Goal: Transaction & Acquisition: Obtain resource

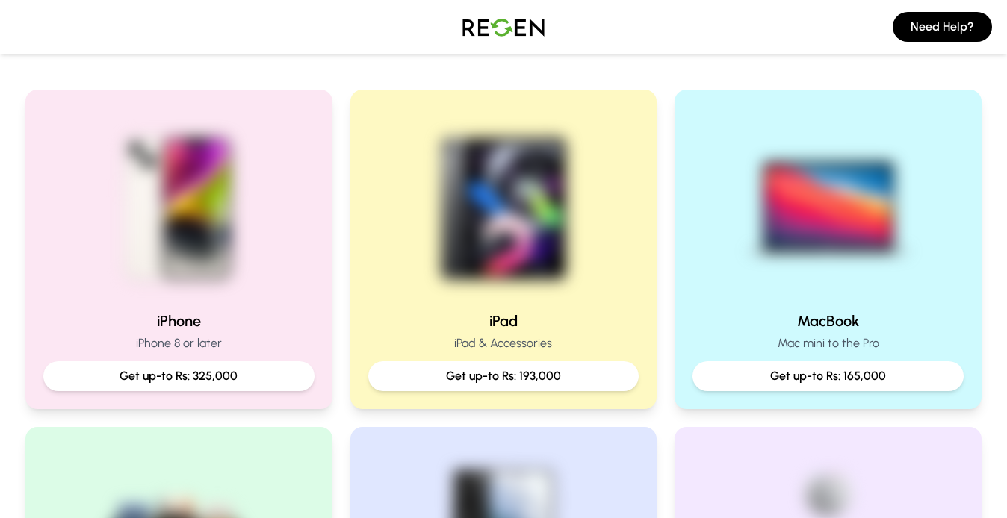
scroll to position [299, 0]
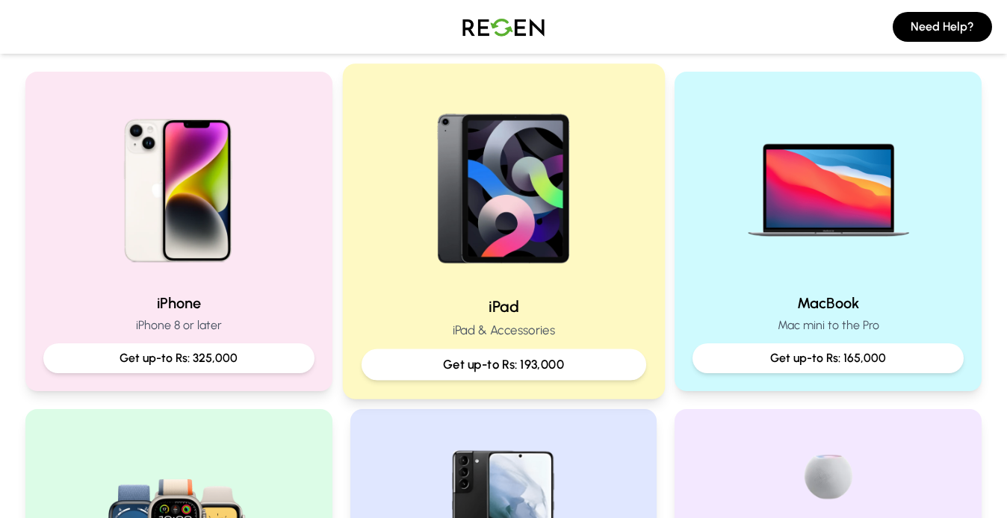
click at [386, 152] on div at bounding box center [503, 183] width 285 height 201
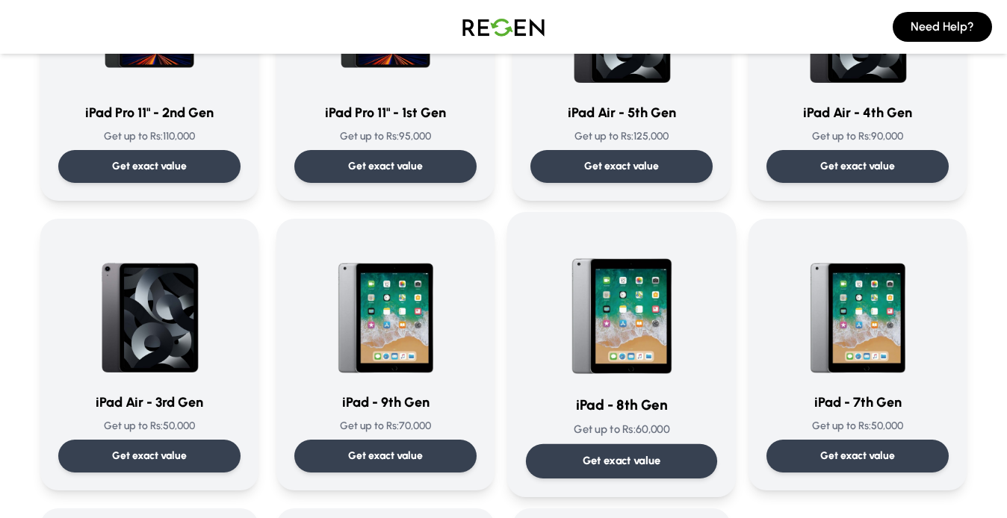
scroll to position [537, 0]
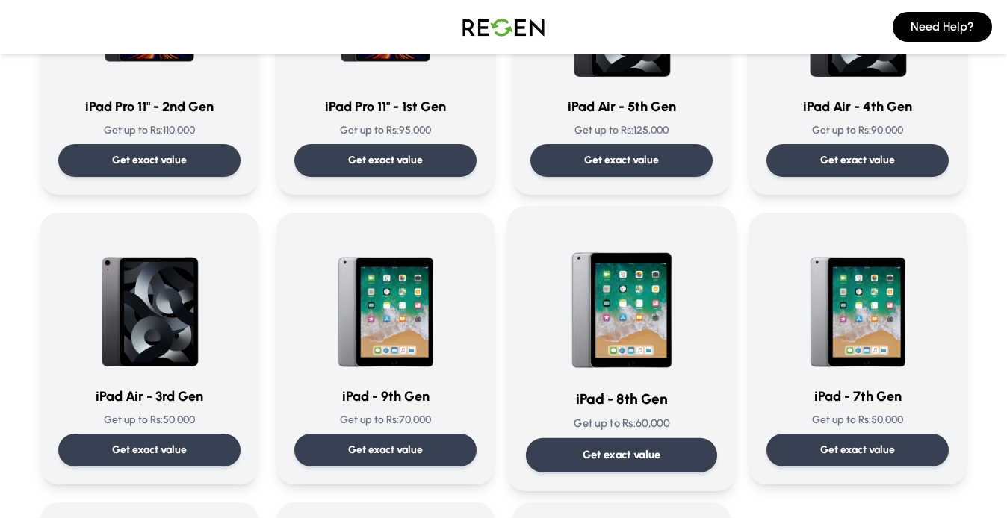
click at [658, 451] on p "Get exact value" at bounding box center [622, 455] width 78 height 16
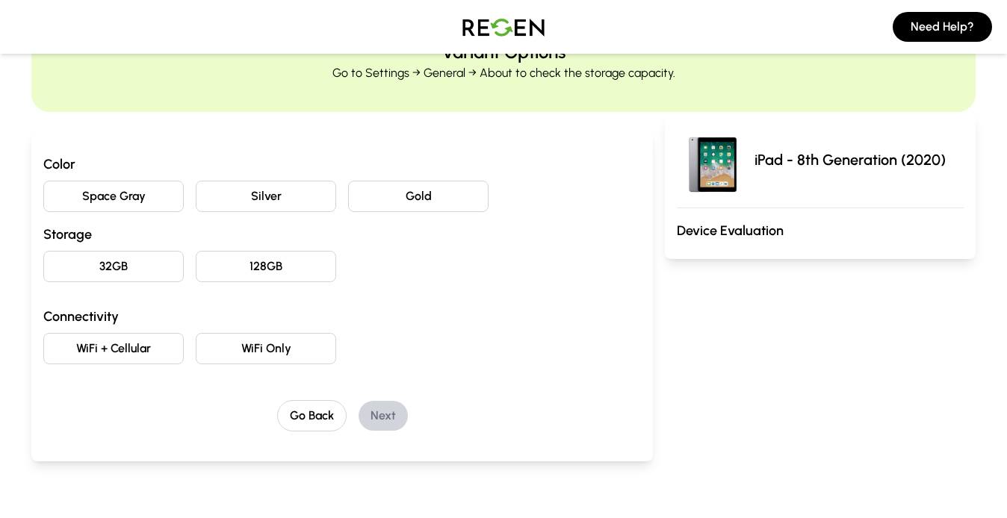
scroll to position [75, 0]
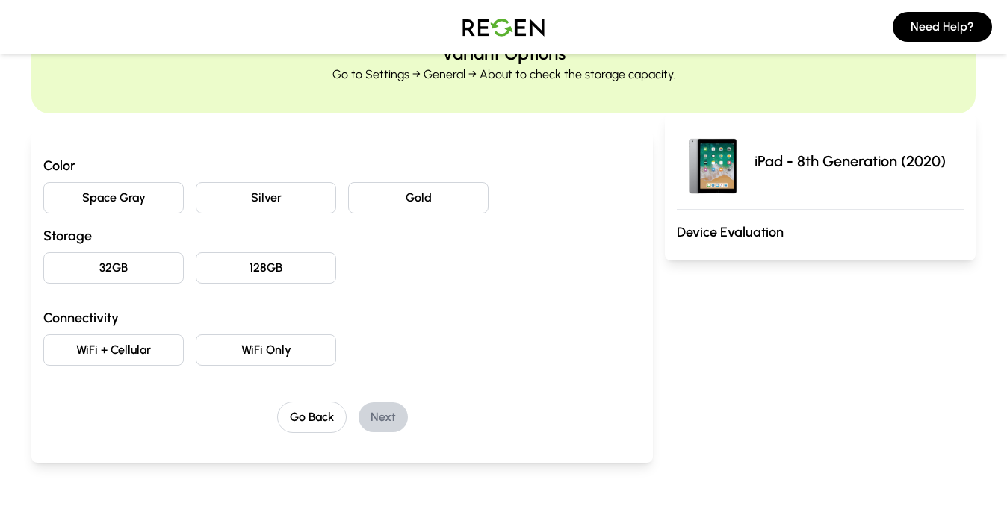
click at [425, 184] on button "Gold" at bounding box center [418, 197] width 140 height 31
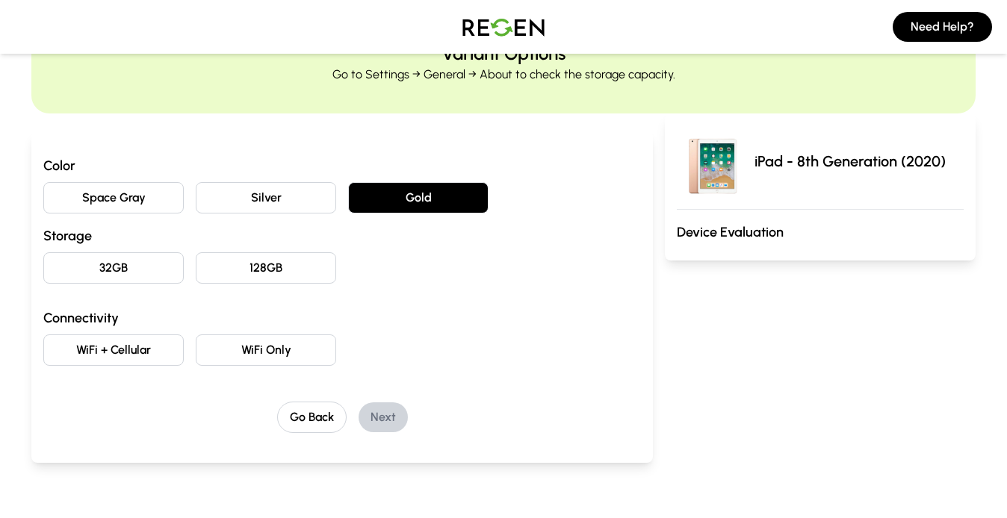
click at [244, 200] on button "Silver" at bounding box center [266, 197] width 140 height 31
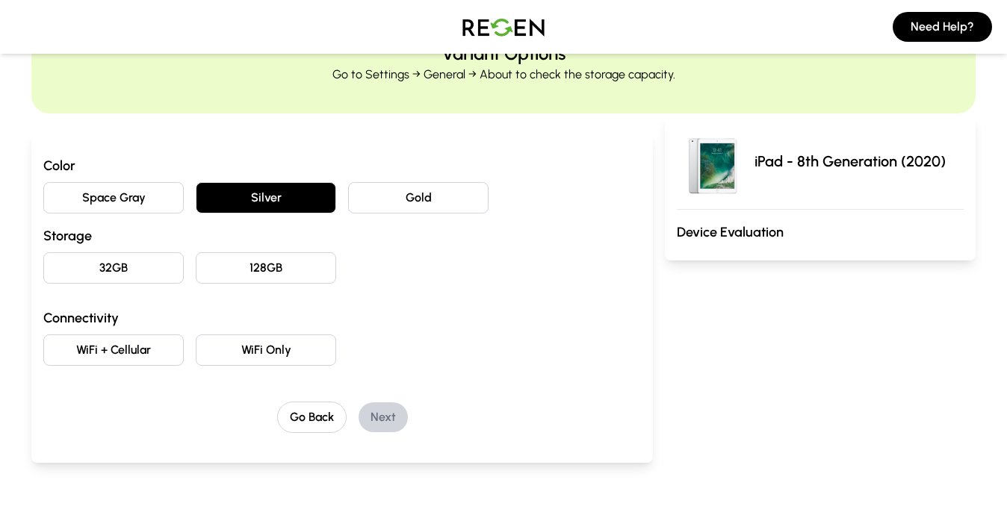
click at [149, 273] on button "32GB" at bounding box center [113, 267] width 140 height 31
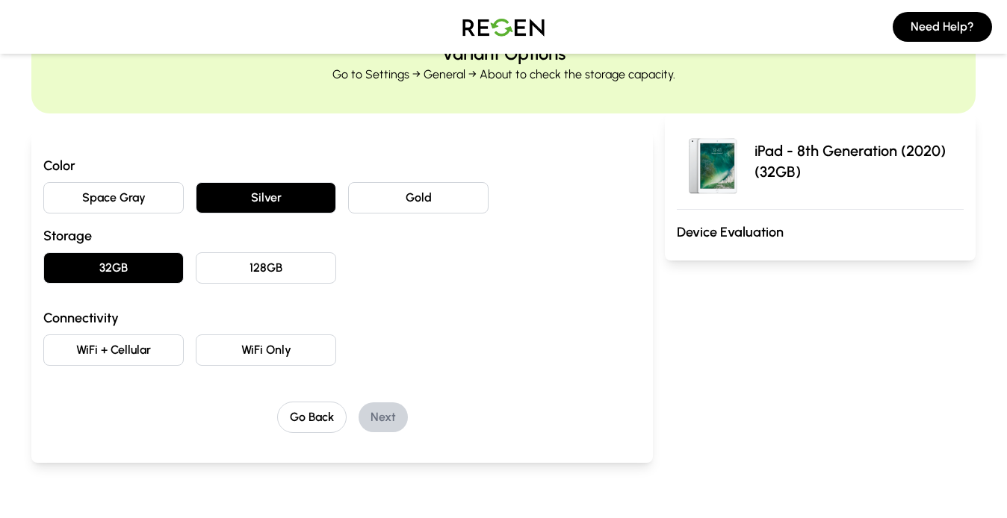
click at [296, 261] on button "128GB" at bounding box center [266, 267] width 140 height 31
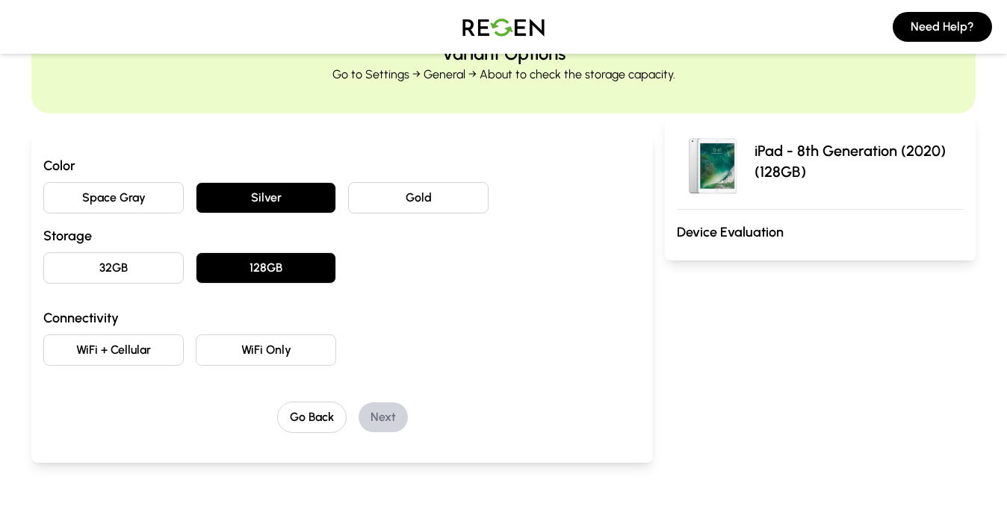
click at [267, 344] on button "WiFi Only" at bounding box center [266, 350] width 140 height 31
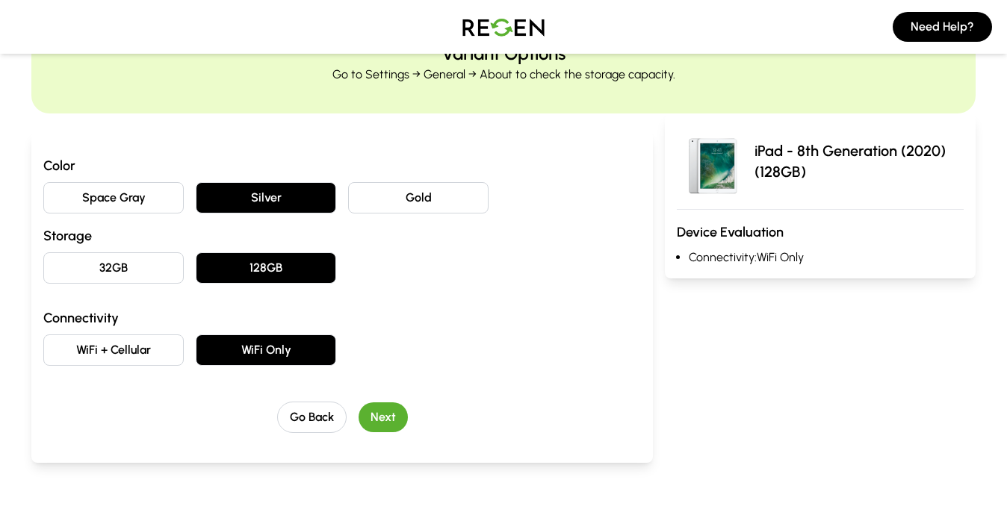
drag, startPoint x: 742, startPoint y: 249, endPoint x: 723, endPoint y: 228, distance: 28.6
click at [723, 228] on div "iPad - 8th Generation (2020) (128GB) Device Evaluation Connectivity: WiFi Only" at bounding box center [820, 196] width 311 height 165
drag, startPoint x: 892, startPoint y: 264, endPoint x: 875, endPoint y: 267, distance: 18.2
click at [882, 267] on div "iPad - 8th Generation (2020) (128GB) Device Evaluation Connectivity: WiFi Only" at bounding box center [820, 196] width 311 height 165
click at [96, 201] on button "Space Gray" at bounding box center [113, 197] width 140 height 31
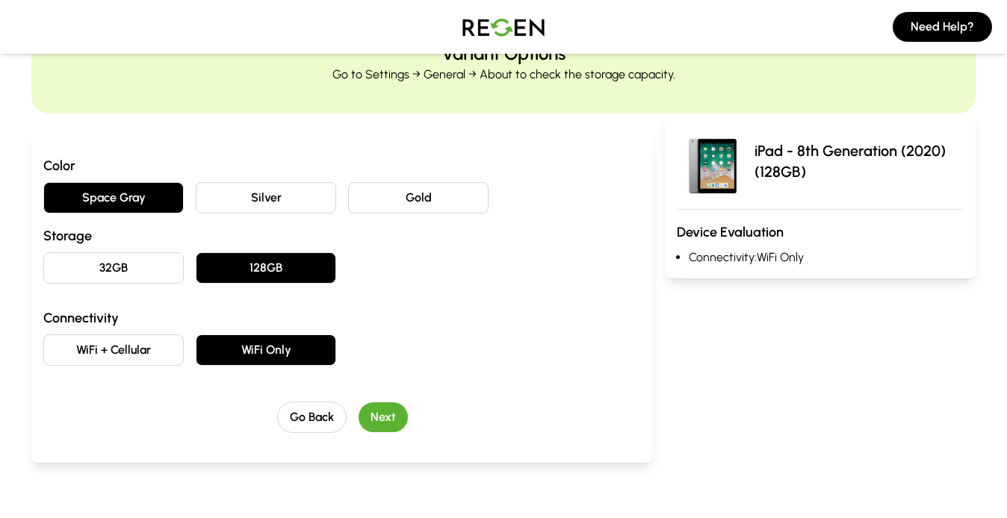
click at [448, 287] on div "Color Space Gray Silver Gold Storage 32GB 128GB Connectivity WiFi + Cellular Wi…" at bounding box center [341, 260] width 597 height 211
click at [907, 173] on p "iPad - 8th Generation (2020) (128GB)" at bounding box center [858, 161] width 209 height 42
click at [376, 411] on button "Next" at bounding box center [382, 418] width 49 height 30
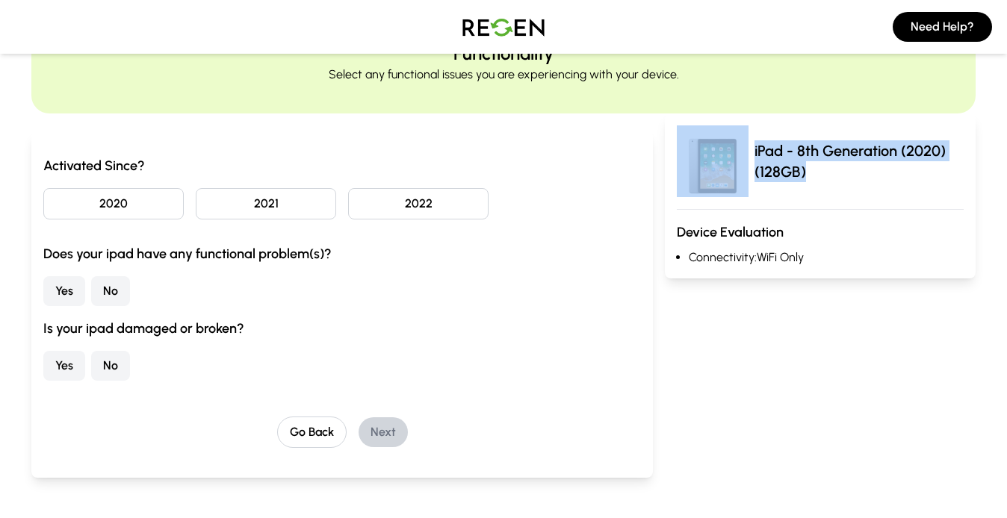
drag, startPoint x: 802, startPoint y: 192, endPoint x: 747, endPoint y: 137, distance: 77.6
click at [747, 137] on div "iPad - 8th Generation (2020) (128GB)" at bounding box center [820, 161] width 287 height 72
click at [747, 137] on img at bounding box center [713, 161] width 72 height 72
drag, startPoint x: 747, startPoint y: 137, endPoint x: 848, endPoint y: 189, distance: 113.9
click at [848, 189] on div "iPad - 8th Generation (2020) (128GB)" at bounding box center [820, 161] width 287 height 72
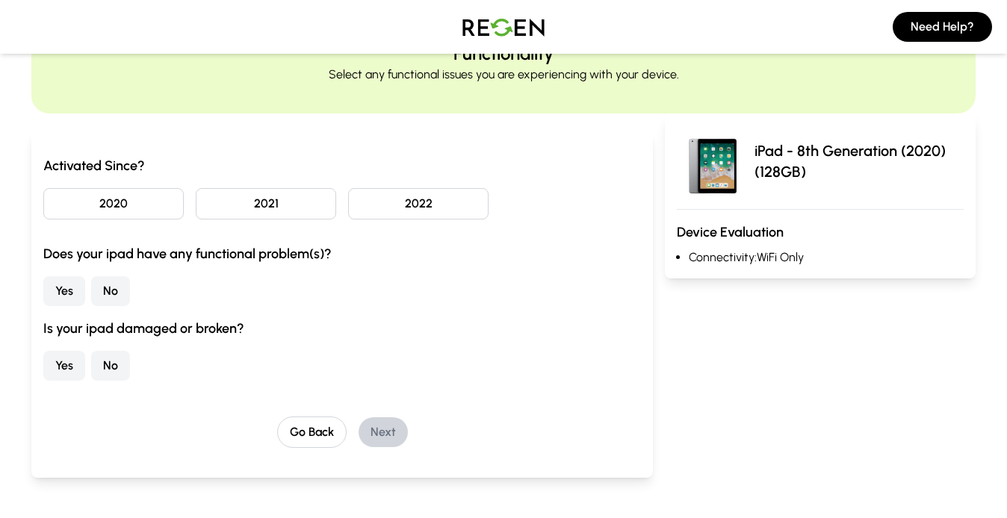
click at [848, 189] on div "iPad - 8th Generation (2020) (128GB)" at bounding box center [820, 161] width 287 height 72
drag, startPoint x: 798, startPoint y: 176, endPoint x: 735, endPoint y: 137, distance: 74.0
click at [735, 137] on div "iPad - 8th Generation (2020) (128GB)" at bounding box center [820, 161] width 287 height 72
click at [827, 172] on p "iPad - 8th Generation (2020) (128GB)" at bounding box center [858, 161] width 209 height 42
click at [114, 307] on div "Activated Since? 2020 2021 2022 Does your ipad have any functional problem(s)? …" at bounding box center [341, 268] width 597 height 226
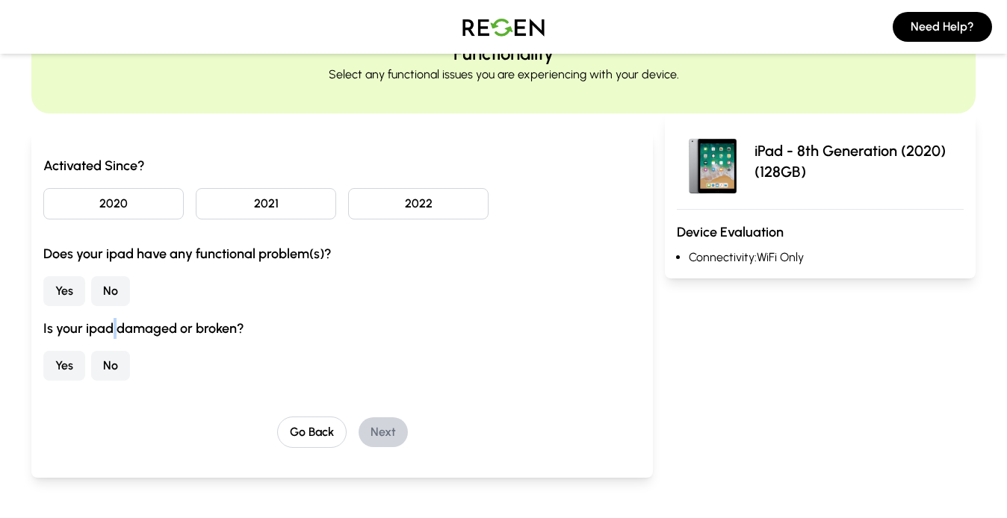
click at [114, 301] on button "No" at bounding box center [110, 291] width 39 height 30
click at [341, 302] on div "Yes No" at bounding box center [341, 291] width 597 height 30
click at [106, 364] on button "No" at bounding box center [110, 366] width 39 height 30
click at [68, 207] on button "2020" at bounding box center [113, 203] width 140 height 31
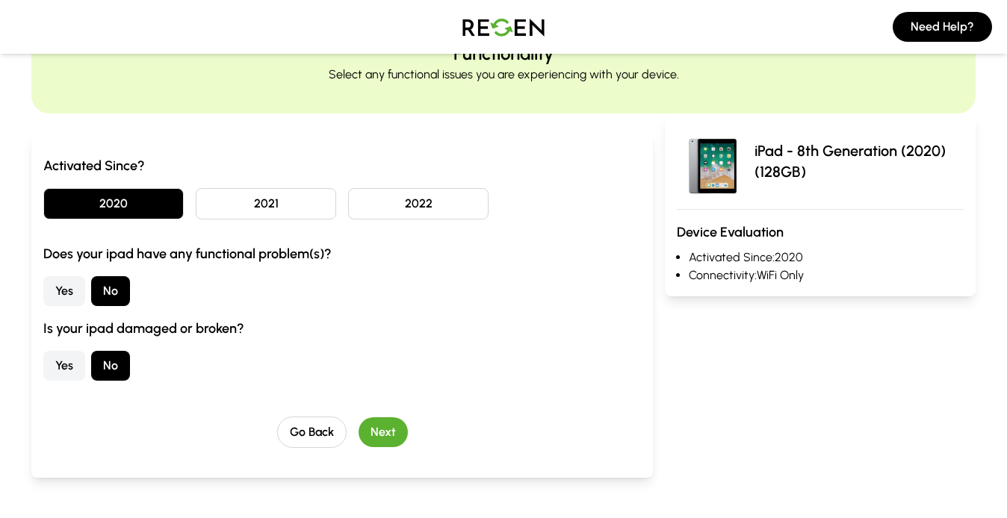
click at [405, 426] on button "Next" at bounding box center [382, 432] width 49 height 30
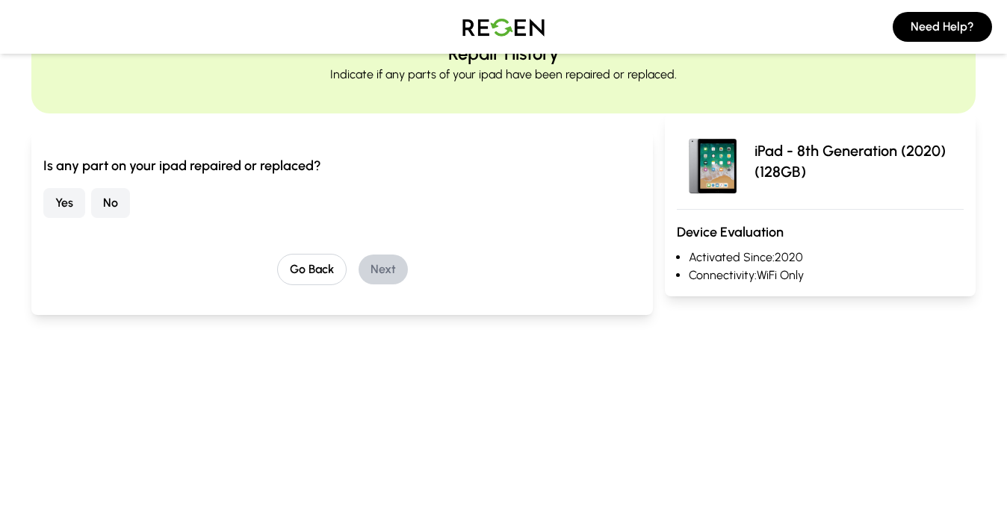
click at [112, 214] on button "No" at bounding box center [110, 203] width 39 height 30
click at [393, 284] on button "Next" at bounding box center [382, 270] width 49 height 30
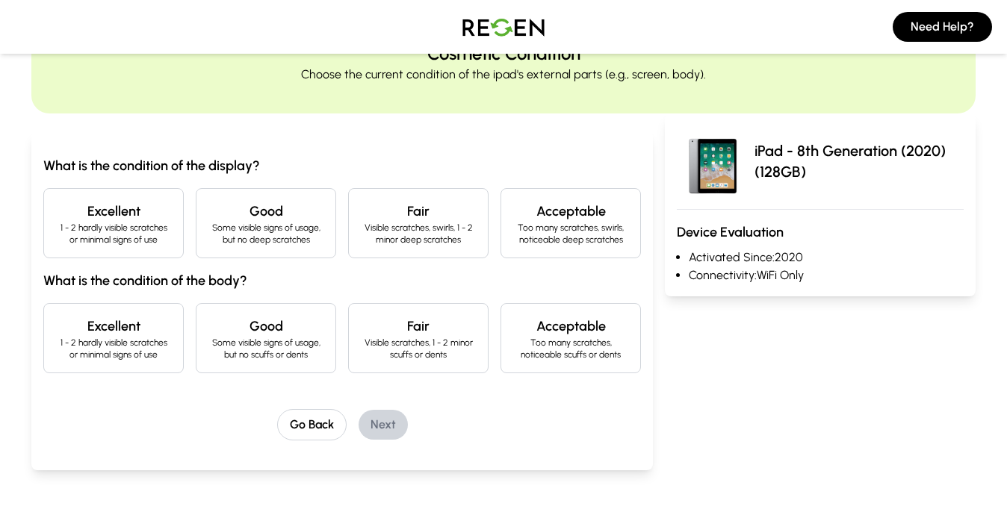
click at [173, 194] on div "Excellent 1 - 2 hardly visible scratches or minimal signs of use" at bounding box center [113, 223] width 140 height 70
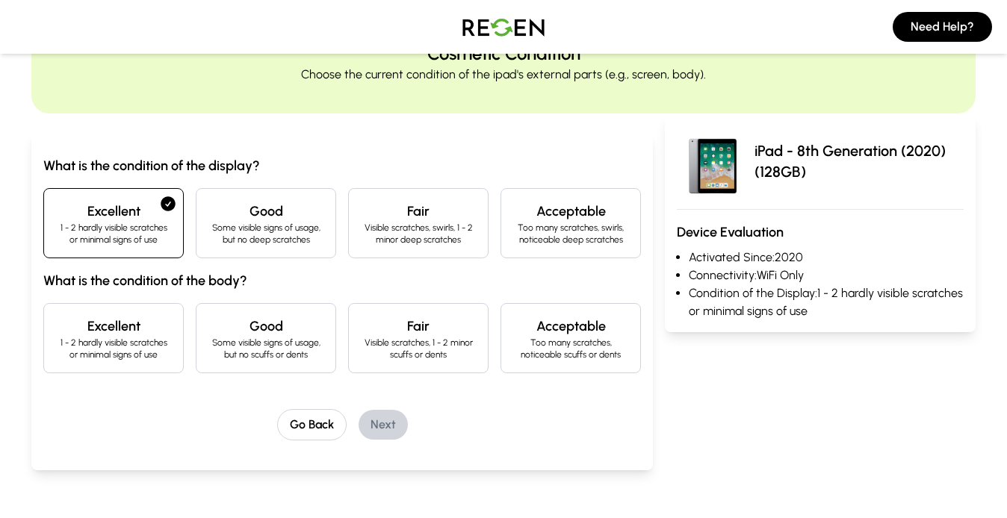
click at [109, 326] on h4 "Excellent" at bounding box center [113, 326] width 115 height 21
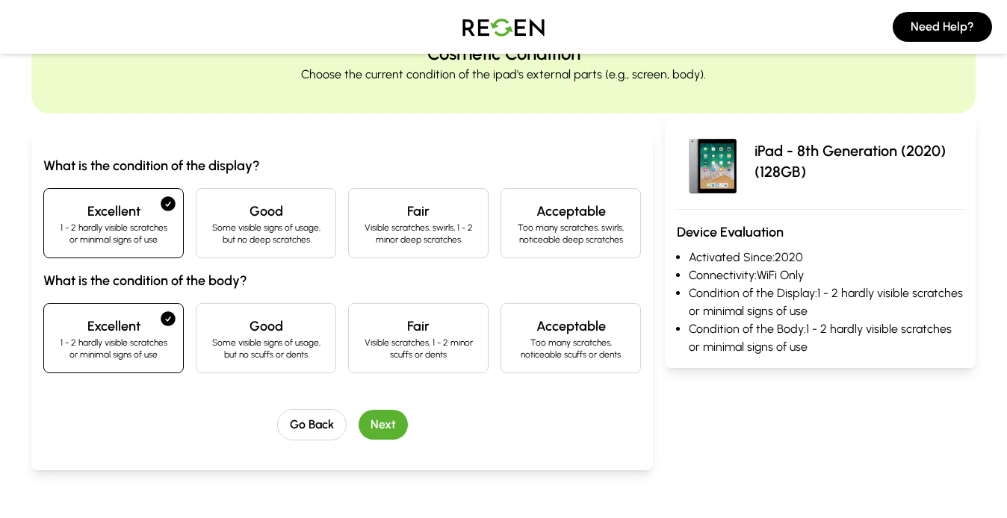
click at [406, 418] on button "Next" at bounding box center [382, 425] width 49 height 30
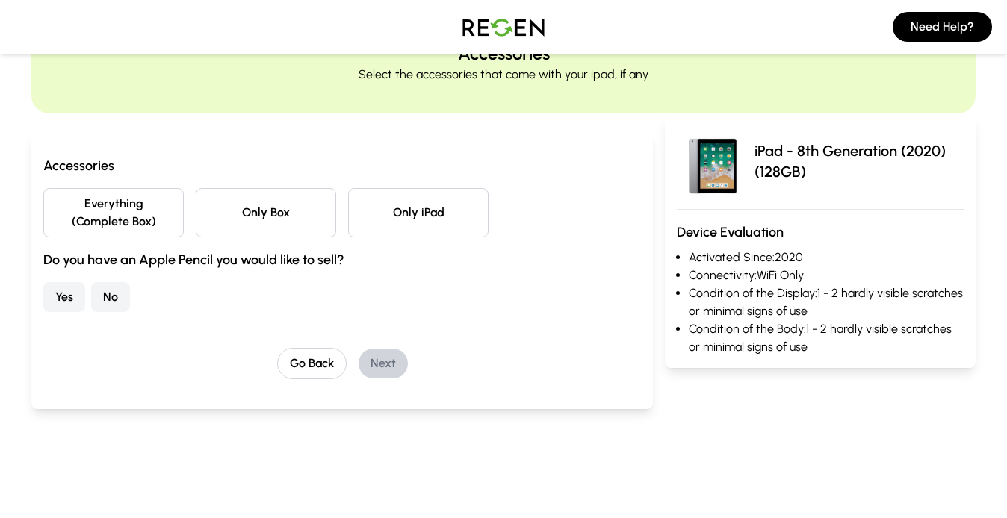
click at [164, 225] on button "Everything (Complete Box)" at bounding box center [113, 212] width 140 height 49
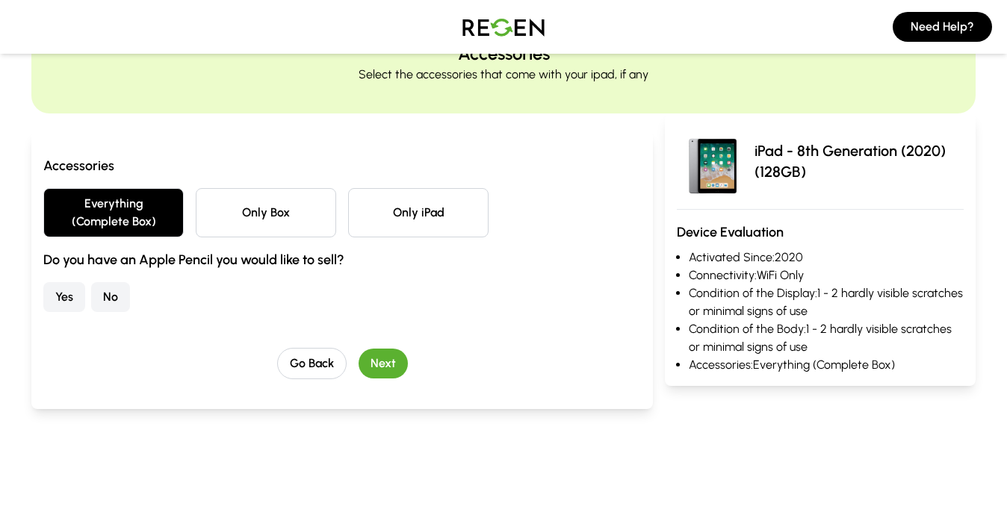
drag, startPoint x: 341, startPoint y: 272, endPoint x: 104, endPoint y: 273, distance: 237.5
click at [104, 273] on div "Accessories Everything (Complete Box) Only Box Only iPad Do you have an Apple P…" at bounding box center [341, 233] width 597 height 157
click at [101, 304] on button "No" at bounding box center [110, 297] width 39 height 30
click at [406, 284] on div "Yes No" at bounding box center [341, 297] width 597 height 30
click at [395, 369] on button "Next" at bounding box center [382, 364] width 49 height 30
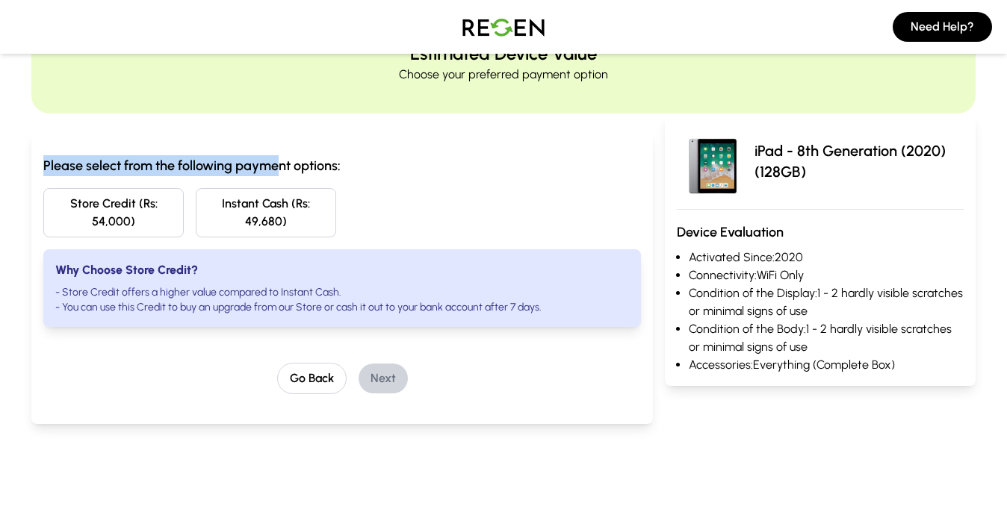
drag, startPoint x: 26, startPoint y: 150, endPoint x: 310, endPoint y: 158, distance: 283.9
click at [298, 158] on div "Estimated Device Value Choose your preferred payment option Please select from …" at bounding box center [503, 236] width 1007 height 448
click at [311, 158] on h3 "Please select from the following payment options:" at bounding box center [341, 165] width 597 height 21
drag, startPoint x: 341, startPoint y: 165, endPoint x: 47, endPoint y: 161, distance: 293.5
click at [47, 161] on h3 "Please select from the following payment options:" at bounding box center [341, 165] width 597 height 21
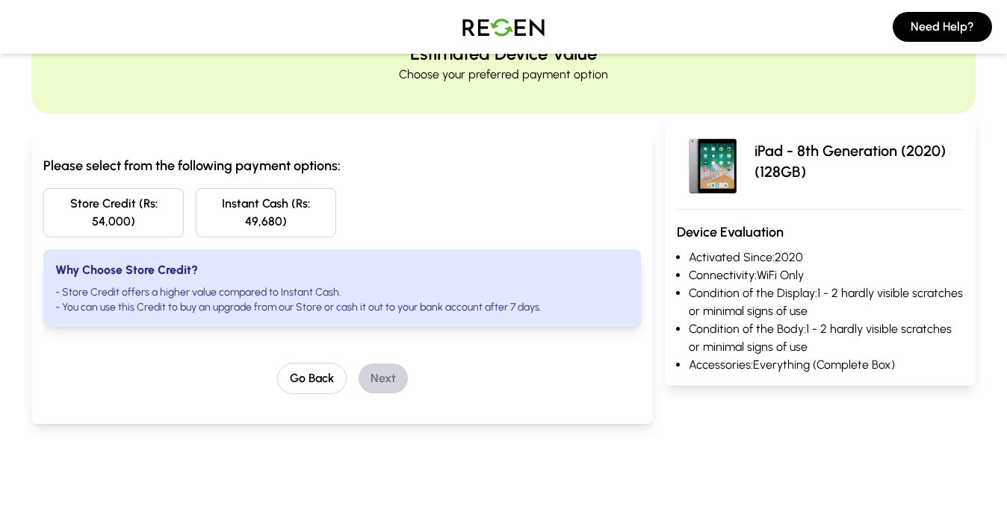
click at [46, 161] on h3 "Please select from the following payment options:" at bounding box center [341, 165] width 597 height 21
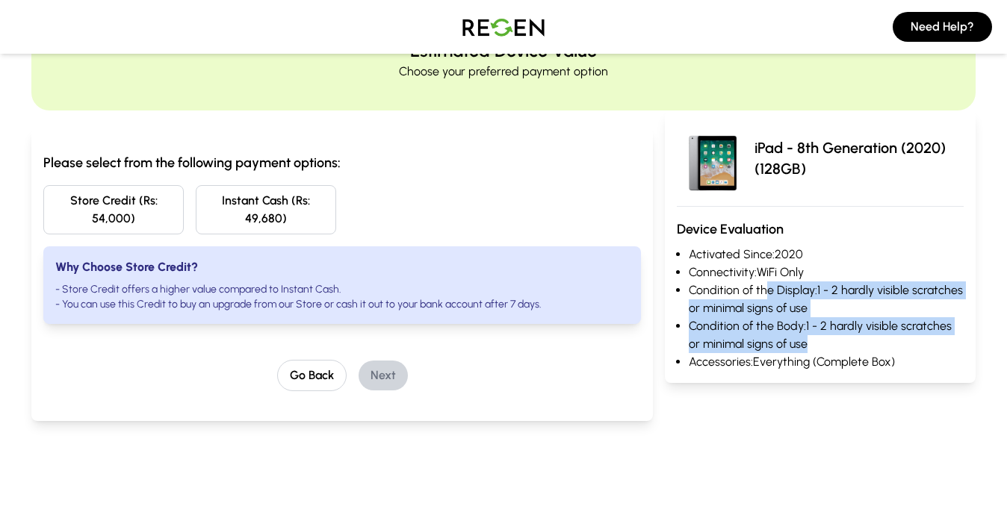
drag, startPoint x: 849, startPoint y: 341, endPoint x: 731, endPoint y: 241, distance: 154.2
click at [749, 271] on ul "Activated Since: 2020 Connectivity: WiFi Only Condition of the Display: 1 - 2 h…" at bounding box center [820, 308] width 287 height 125
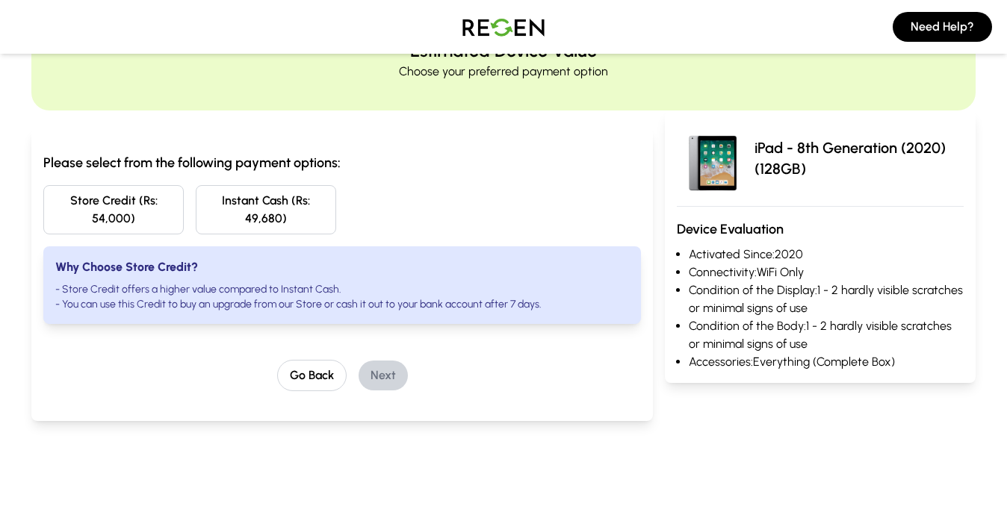
click at [726, 231] on h3 "Device Evaluation" at bounding box center [820, 229] width 287 height 21
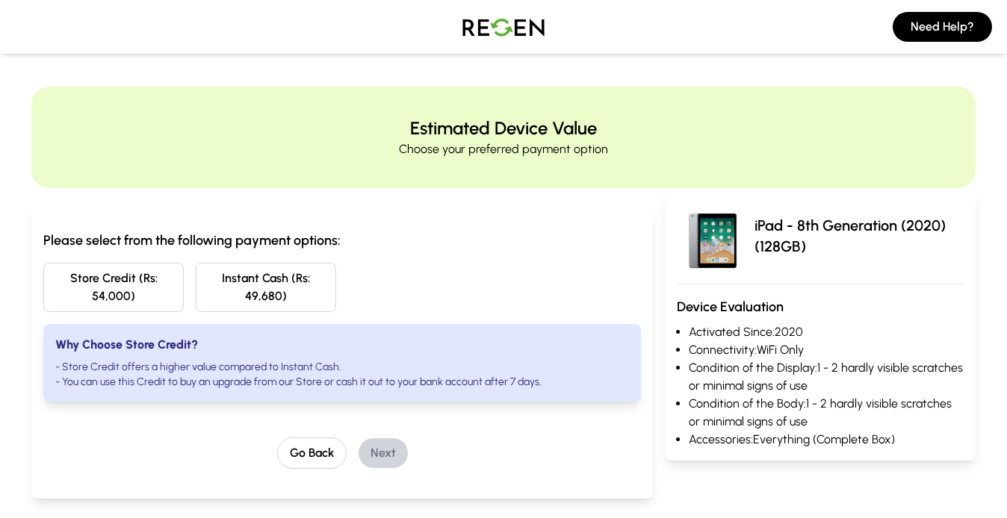
scroll to position [1, 0]
click at [37, 232] on div "Please select from the following payment options: Store Credit (Rs: 54,000) Ins…" at bounding box center [341, 351] width 621 height 293
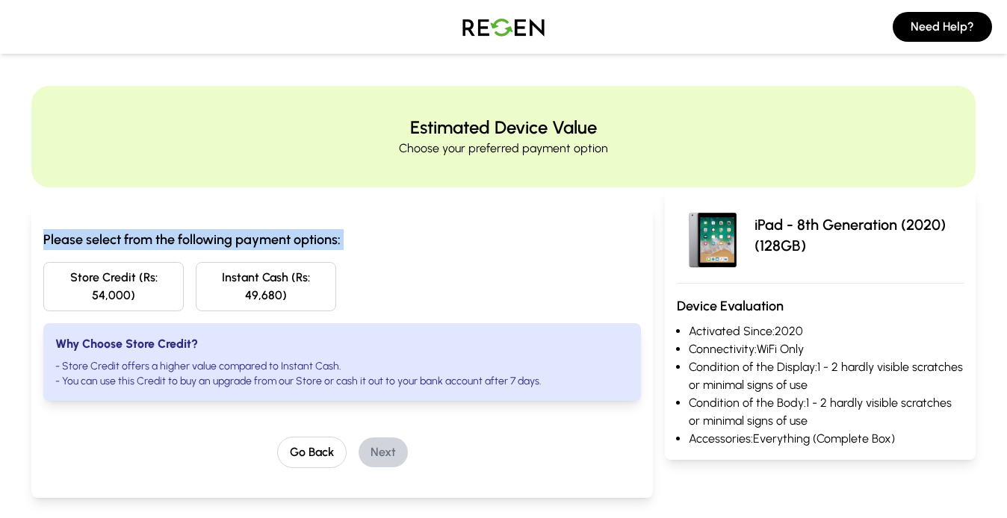
drag, startPoint x: 37, startPoint y: 232, endPoint x: 379, endPoint y: 228, distance: 342.1
click at [378, 229] on div "Please select from the following payment options: Store Credit (Rs: 54,000) Ins…" at bounding box center [341, 351] width 621 height 293
click at [379, 228] on div "Please select from the following payment options: Store Credit (Rs: 54,000) Ins…" at bounding box center [341, 351] width 621 height 293
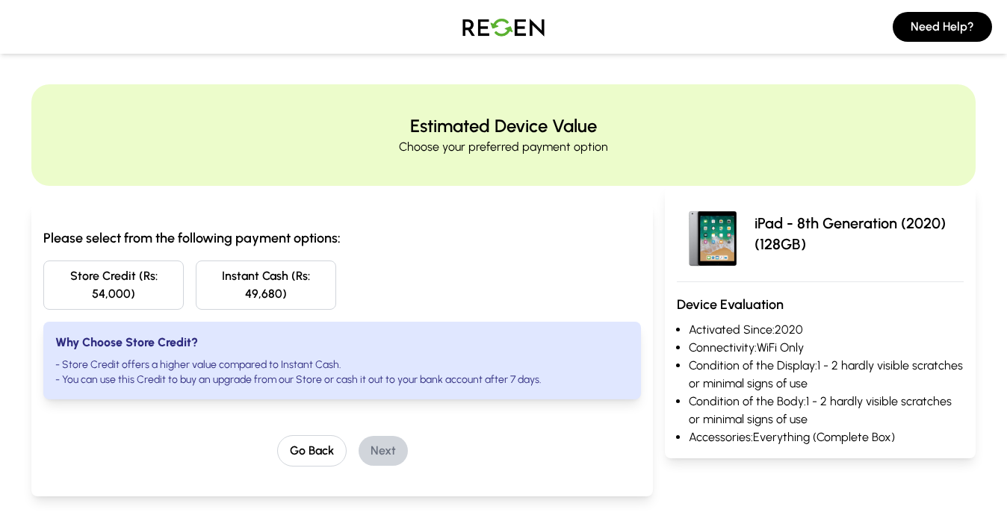
scroll to position [0, 0]
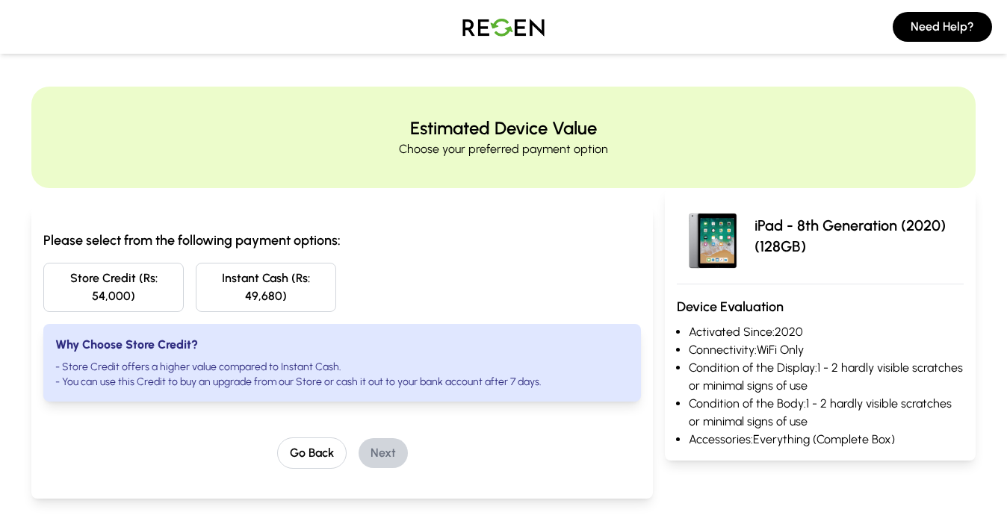
click at [521, 39] on img at bounding box center [503, 27] width 105 height 42
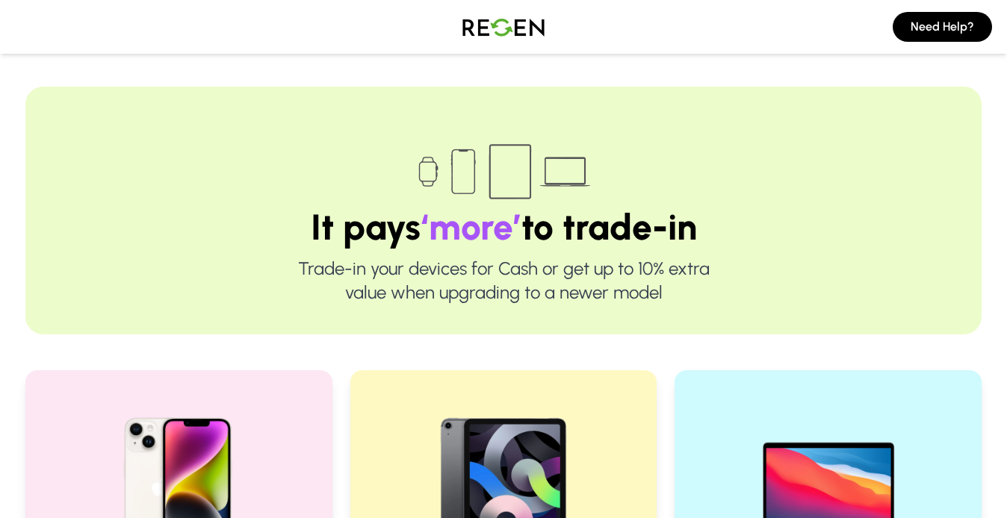
drag, startPoint x: 302, startPoint y: 234, endPoint x: 750, endPoint y: 281, distance: 450.5
click at [750, 281] on div "It pays ‘more’ to trade-in Trade-in your devices for Cash or get up to 10% extr…" at bounding box center [503, 211] width 956 height 248
click at [750, 281] on p "Trade-in your devices for Cash or get up to 10% extra value when upgrading to a…" at bounding box center [503, 281] width 860 height 48
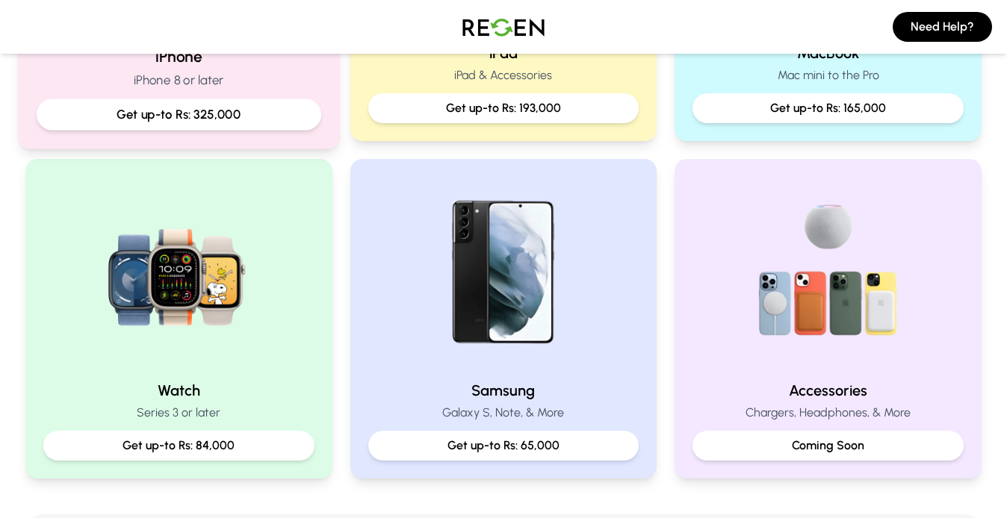
scroll to position [523, 0]
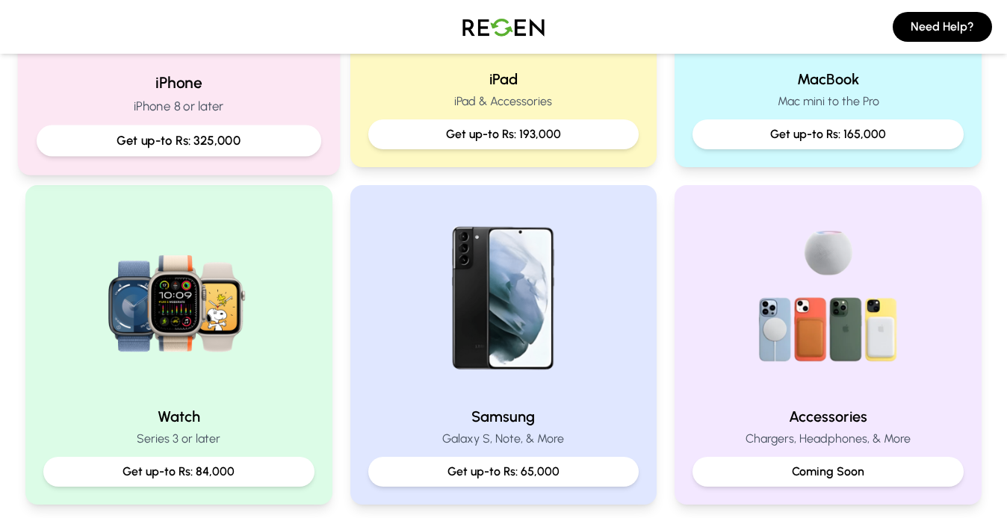
click at [223, 88] on h2 "iPhone" at bounding box center [179, 83] width 285 height 22
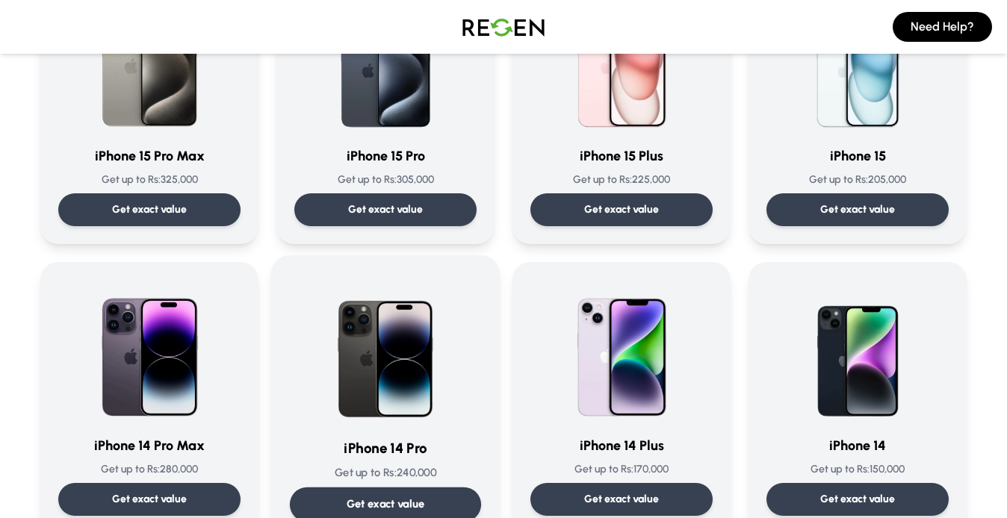
scroll to position [224, 0]
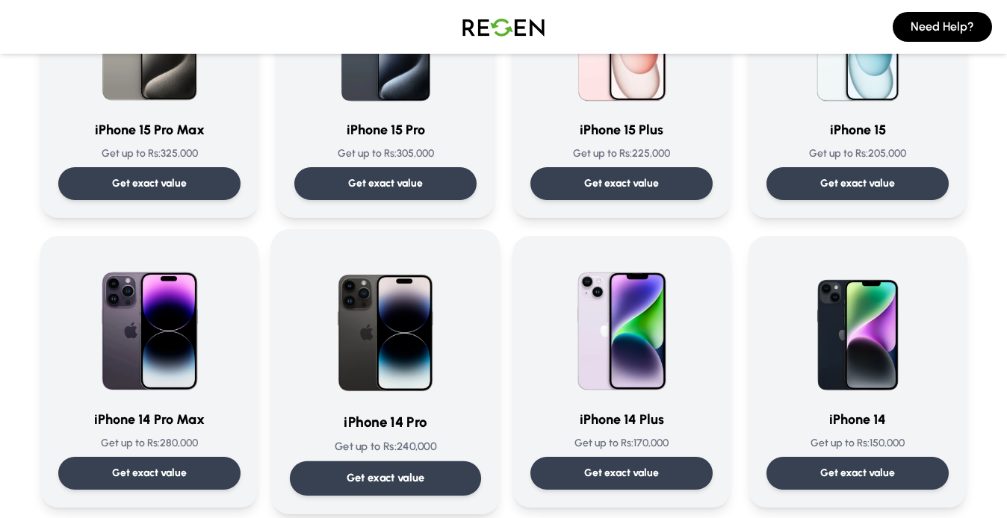
click at [414, 348] on img at bounding box center [385, 323] width 151 height 151
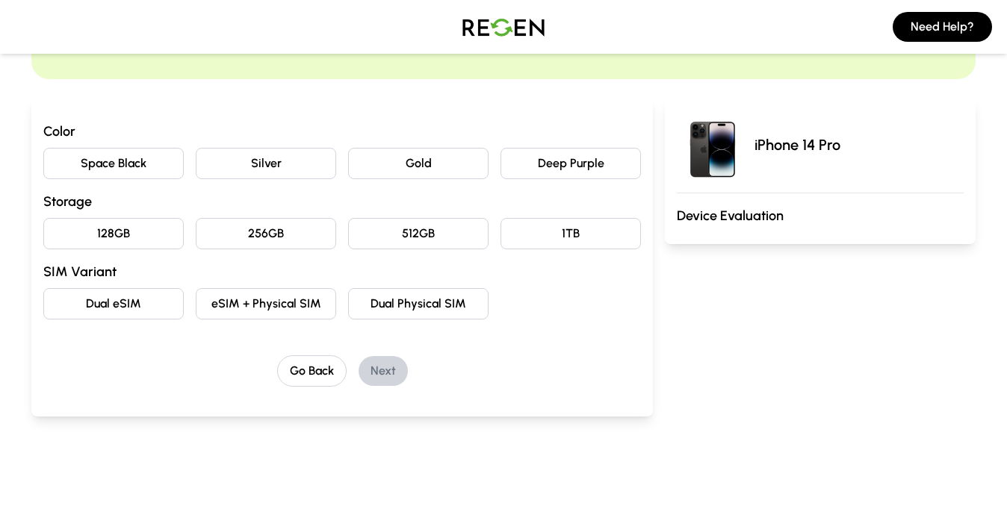
scroll to position [75, 0]
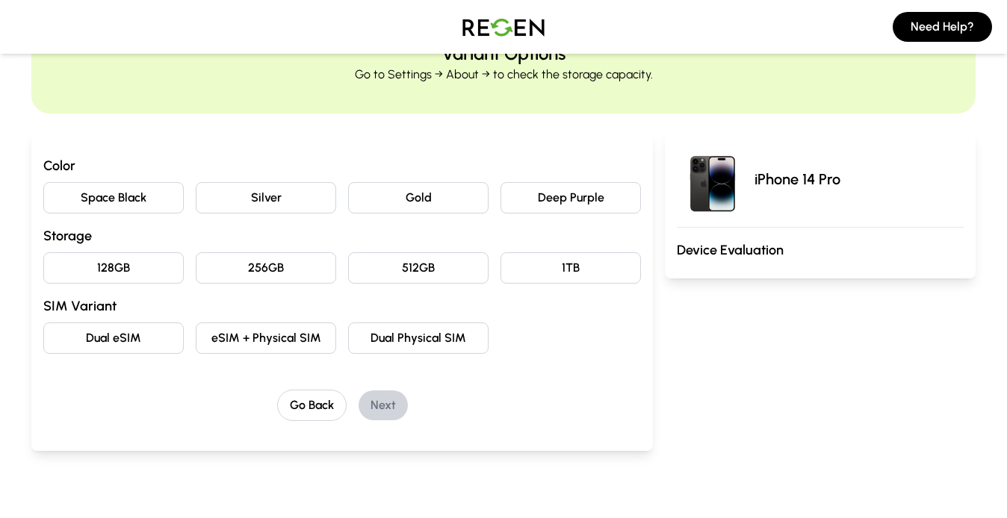
click at [645, 176] on div "Color Space Black Silver Gold Deep Purple Storage 128GB 256GB 512GB 1TB SIM Var…" at bounding box center [341, 291] width 621 height 320
click at [625, 204] on button "Deep Purple" at bounding box center [570, 197] width 140 height 31
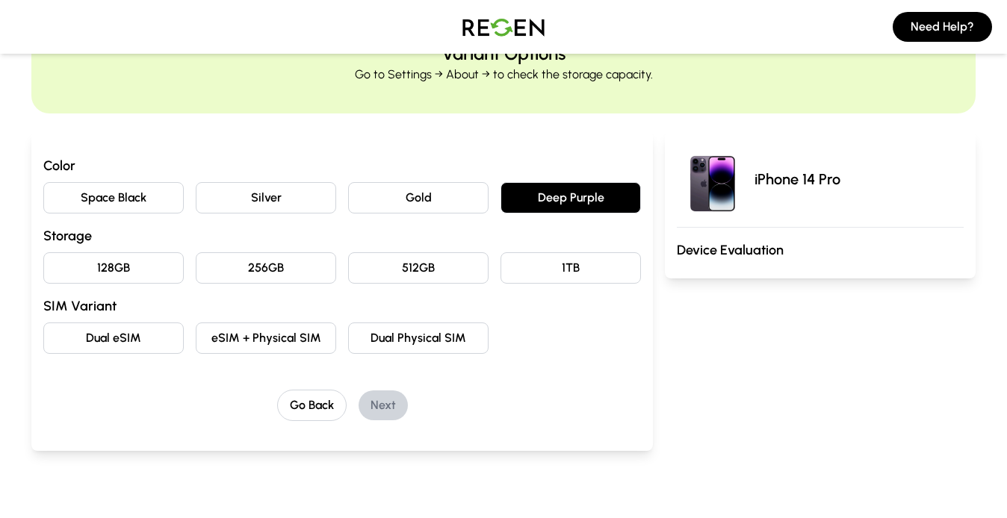
click at [282, 243] on h3 "Storage" at bounding box center [341, 236] width 597 height 21
click at [400, 267] on button "512GB" at bounding box center [418, 267] width 140 height 31
click at [292, 271] on button "256GB" at bounding box center [266, 267] width 140 height 31
click at [264, 350] on button "eSIM + Physical SIM" at bounding box center [266, 338] width 140 height 31
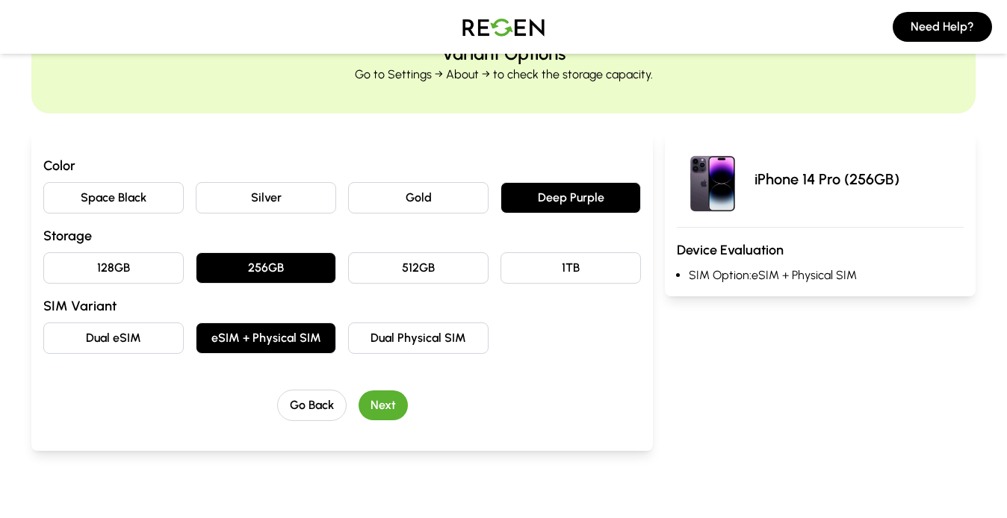
click at [146, 178] on div "Color Space Black Silver Gold Deep Purple Storage 128GB 256GB 512GB 1TB SIM Var…" at bounding box center [341, 254] width 597 height 199
drag, startPoint x: 185, startPoint y: 216, endPoint x: 180, endPoint y: 208, distance: 9.1
click at [184, 214] on div "Color Space Black Silver Gold Deep Purple Storage 128GB 256GB 512GB 1TB SIM Var…" at bounding box center [341, 254] width 597 height 199
click at [171, 208] on button "Space Black" at bounding box center [113, 197] width 140 height 31
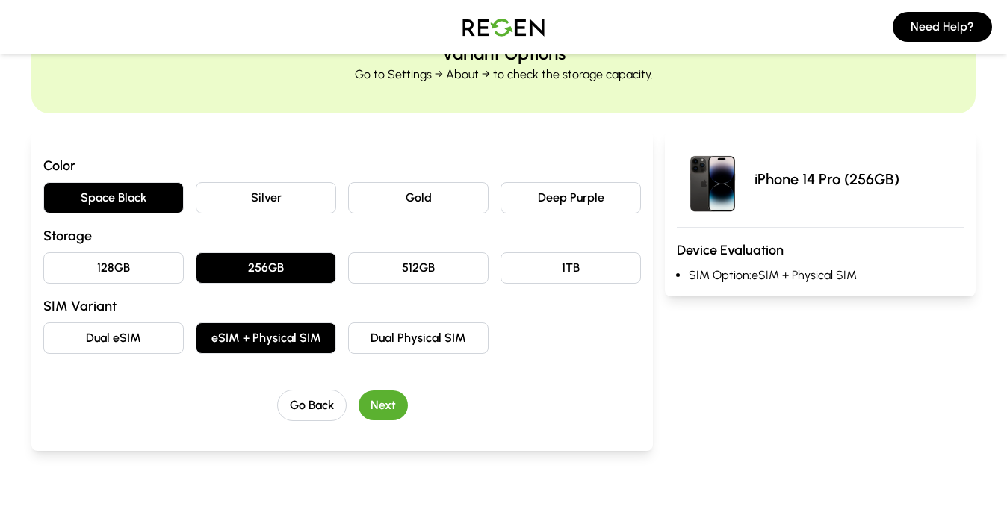
click at [379, 407] on button "Next" at bounding box center [382, 406] width 49 height 30
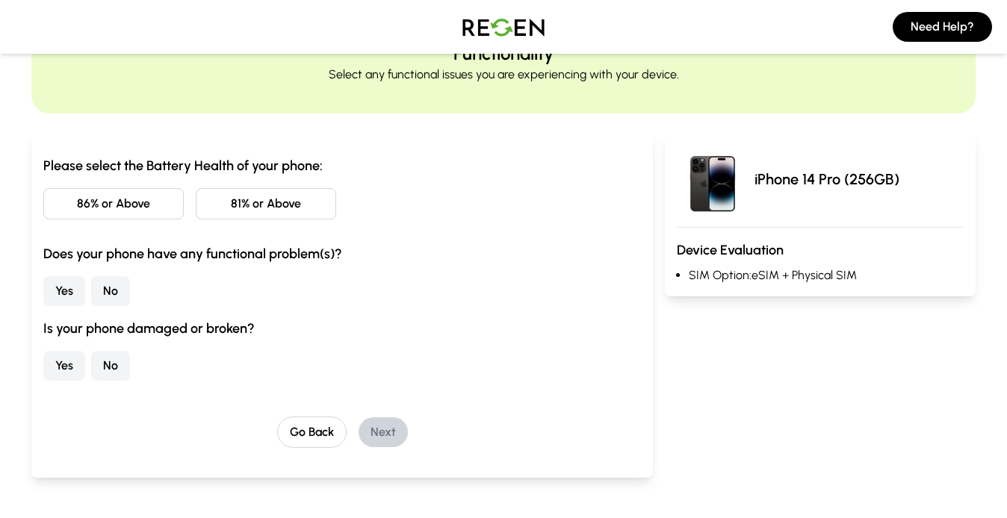
click at [194, 208] on div "86% or Above 81% or Above" at bounding box center [341, 203] width 597 height 31
click at [149, 211] on button "86% or Above" at bounding box center [113, 203] width 140 height 31
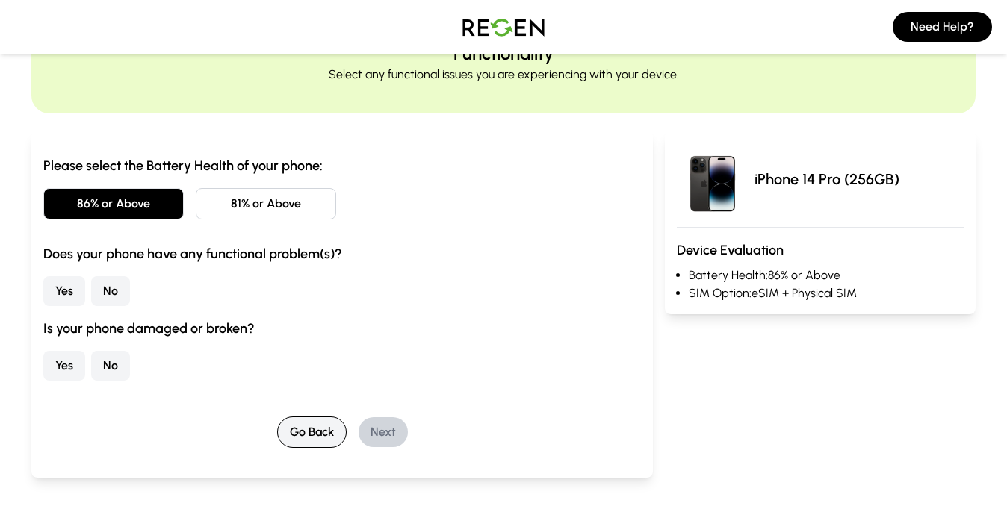
click at [308, 426] on button "Go Back" at bounding box center [311, 432] width 69 height 31
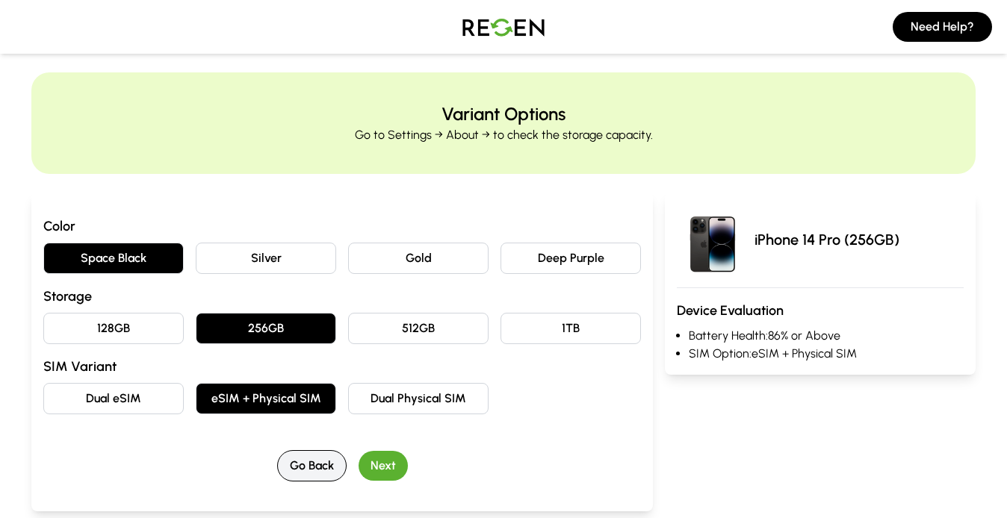
scroll to position [0, 0]
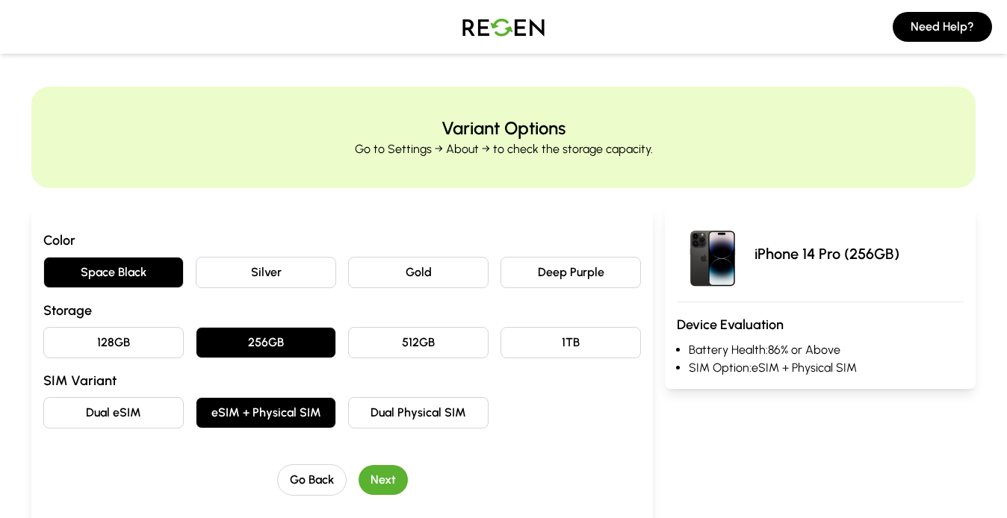
click at [308, 462] on div "Color Space Black Silver Gold Deep Purple Storage 128GB 256GB 512GB 1TB SIM Var…" at bounding box center [341, 363] width 597 height 266
click at [314, 474] on button "Go Back" at bounding box center [311, 480] width 69 height 31
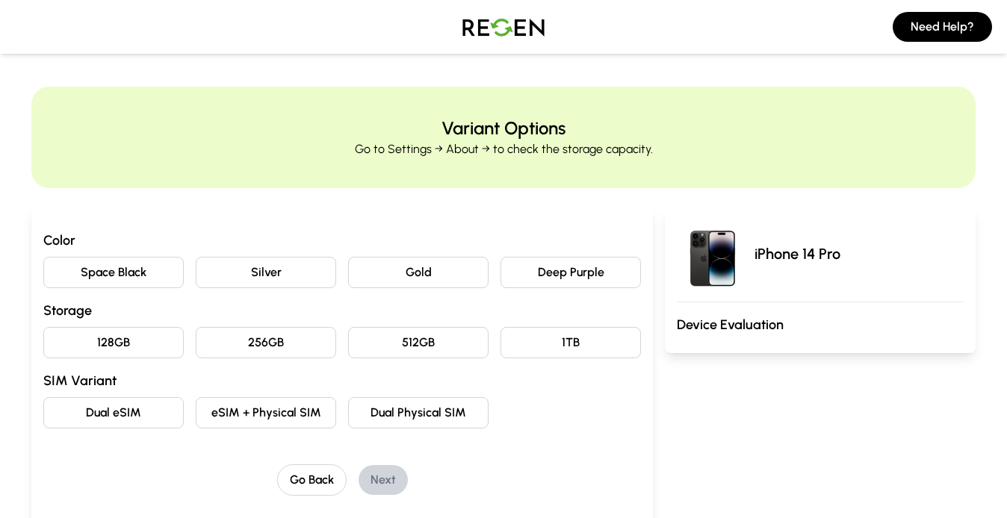
click at [533, 25] on img at bounding box center [503, 27] width 105 height 42
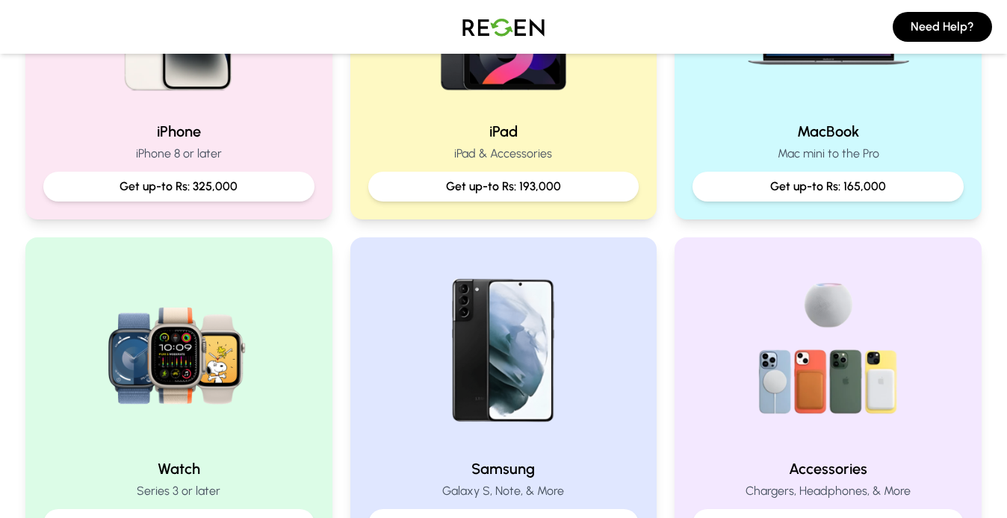
scroll to position [523, 0]
